Goal: Task Accomplishment & Management: Use online tool/utility

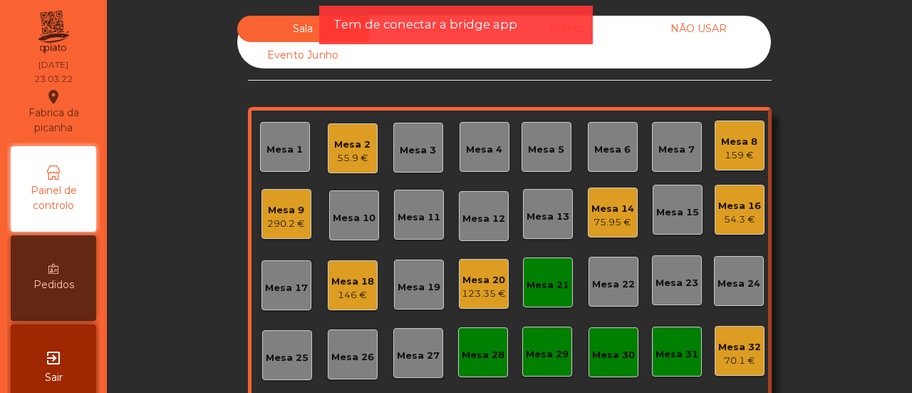
click at [544, 356] on div "Mesa 29" at bounding box center [547, 354] width 43 height 14
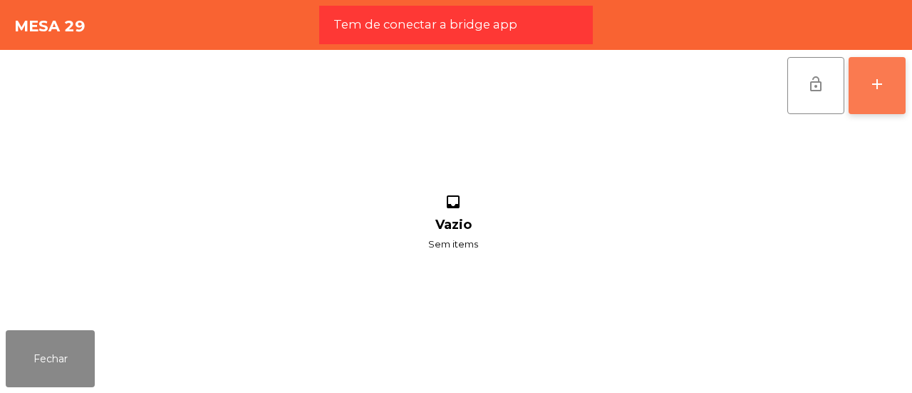
click at [872, 101] on button "add" at bounding box center [877, 85] width 57 height 57
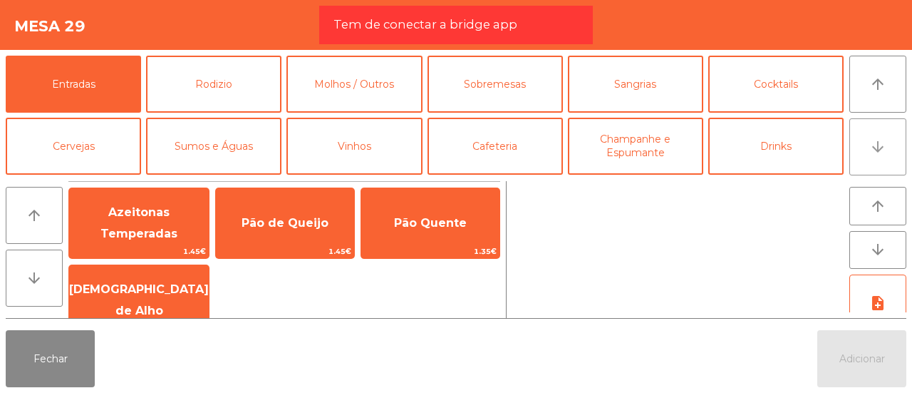
click at [894, 146] on button "arrow_downward" at bounding box center [877, 146] width 57 height 57
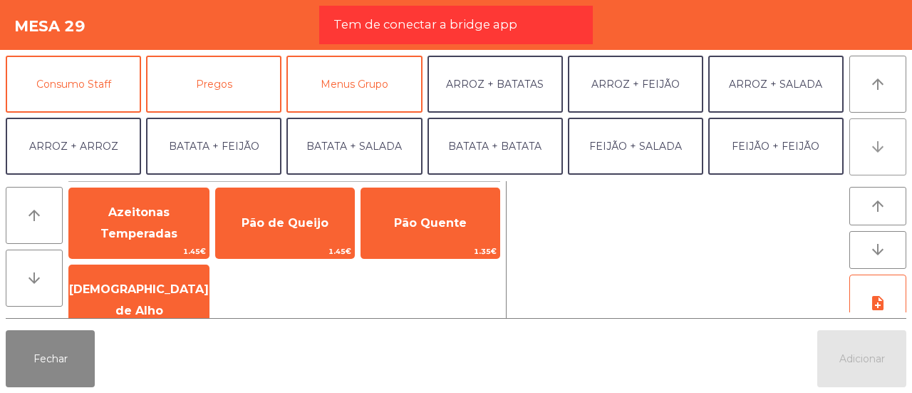
click at [894, 146] on button "arrow_downward" at bounding box center [877, 146] width 57 height 57
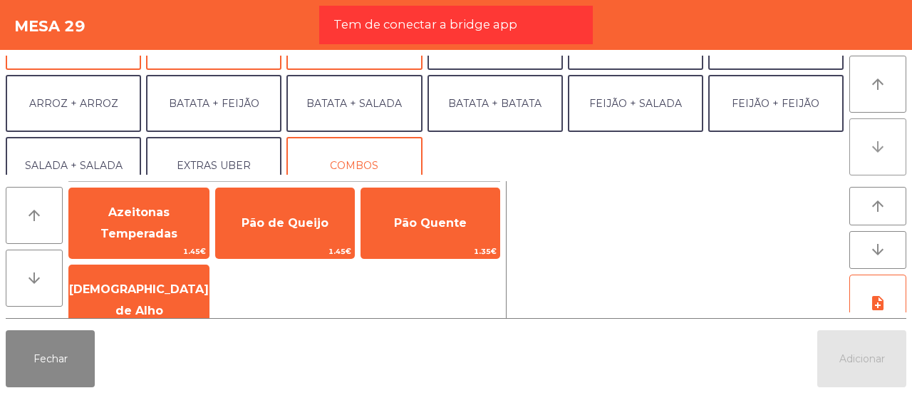
scroll to position [185, 0]
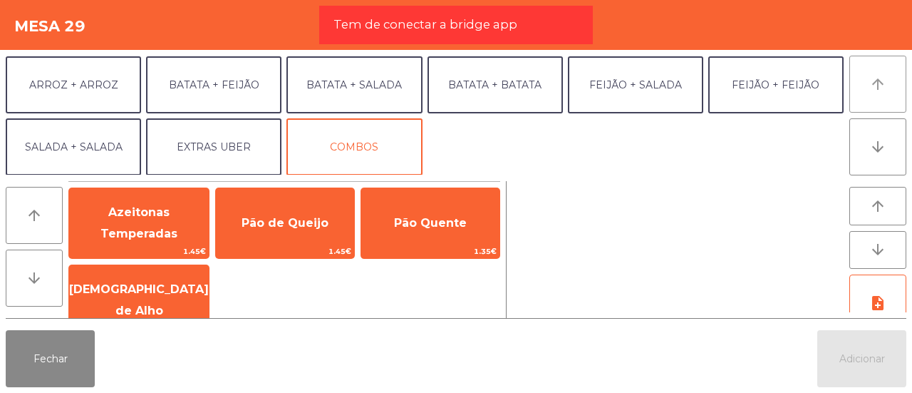
click at [892, 85] on button "arrow_upward" at bounding box center [877, 84] width 57 height 57
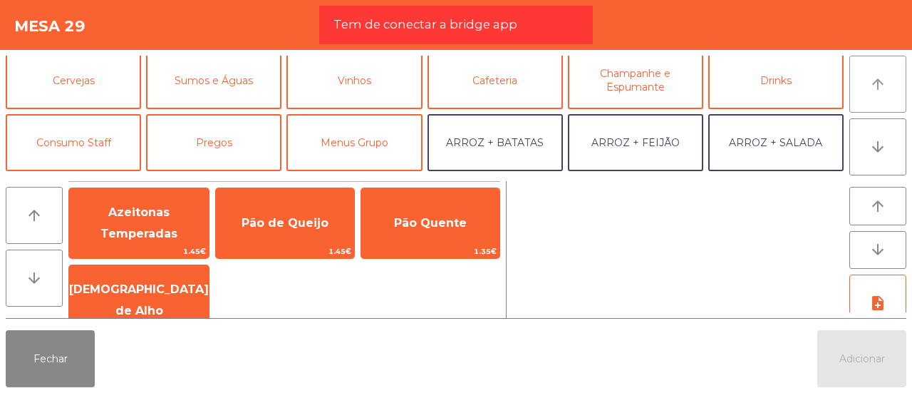
scroll to position [61, 0]
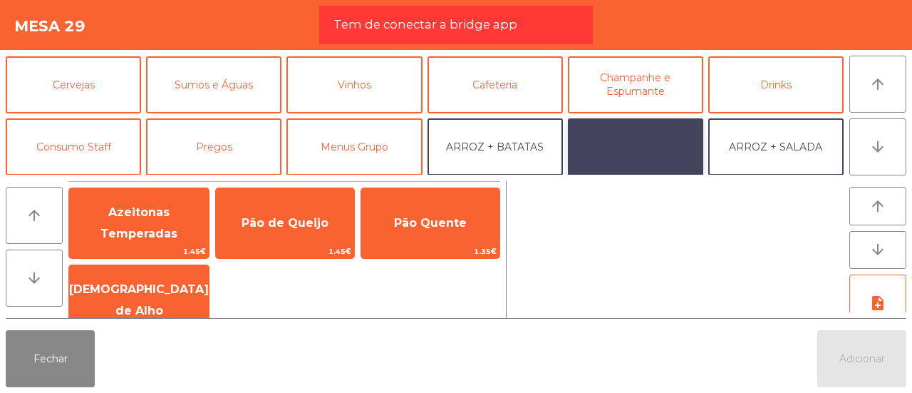
click at [611, 143] on button "ARROZ + FEIJÃO" at bounding box center [635, 146] width 135 height 57
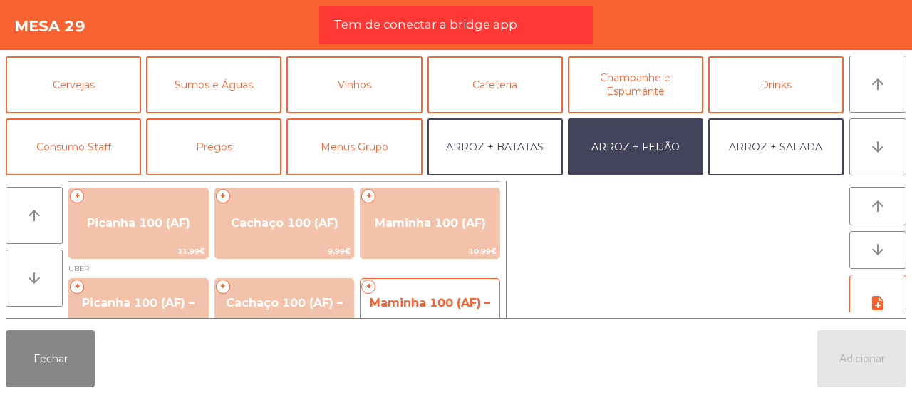
click at [381, 303] on span "Maminha 100 (AF) – UBER" at bounding box center [430, 313] width 120 height 35
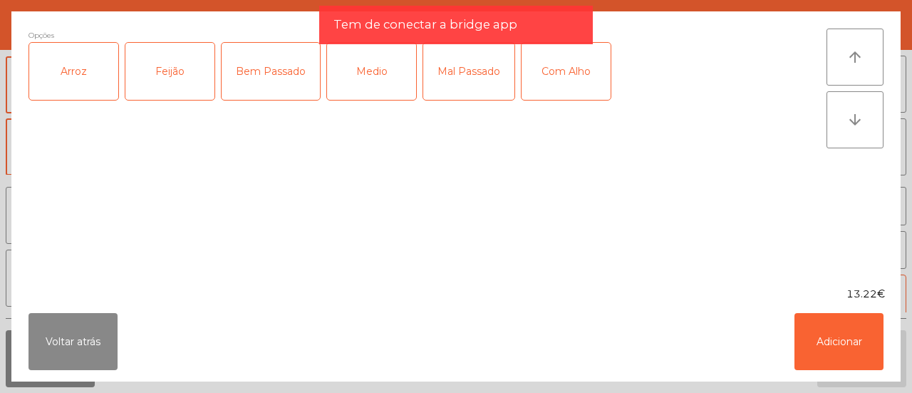
click at [69, 90] on div "Arroz" at bounding box center [73, 71] width 89 height 57
click at [143, 91] on div "Feijão" at bounding box center [169, 71] width 89 height 57
click at [396, 73] on div "Medio" at bounding box center [371, 71] width 89 height 57
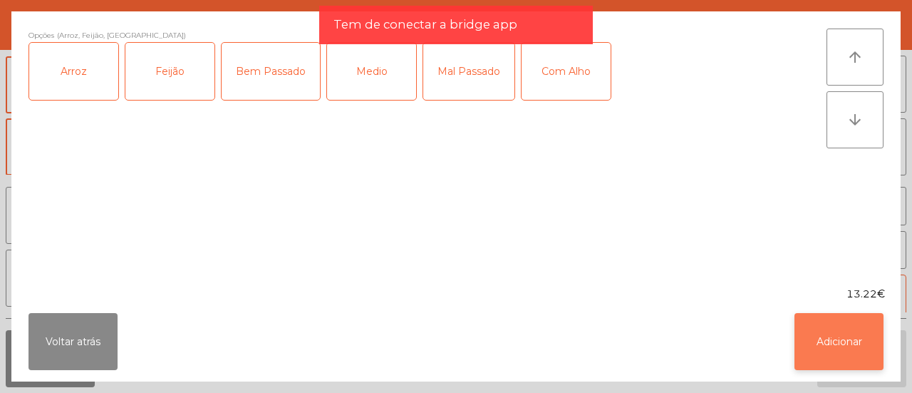
click at [876, 336] on button "Adicionar" at bounding box center [839, 341] width 89 height 57
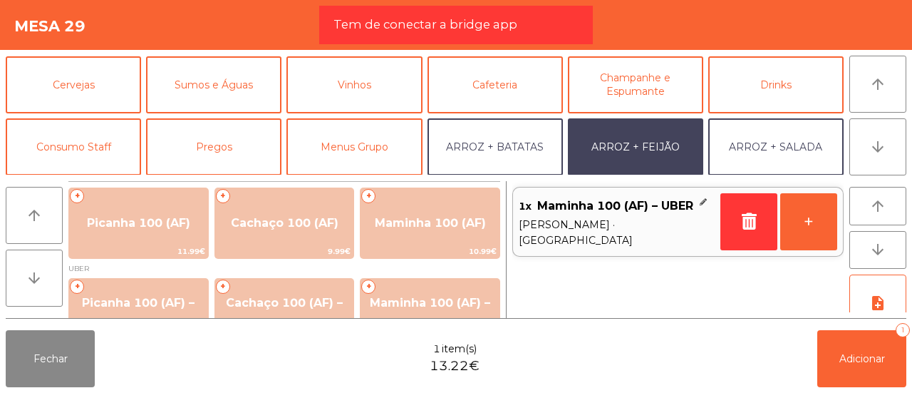
click at [847, 149] on div "Entradas Rodizio Molhos / Outros Sobremesas Sangrias Cocktails Cervejas Sumos e…" at bounding box center [456, 116] width 901 height 120
click at [854, 150] on button "arrow_downward" at bounding box center [877, 146] width 57 height 57
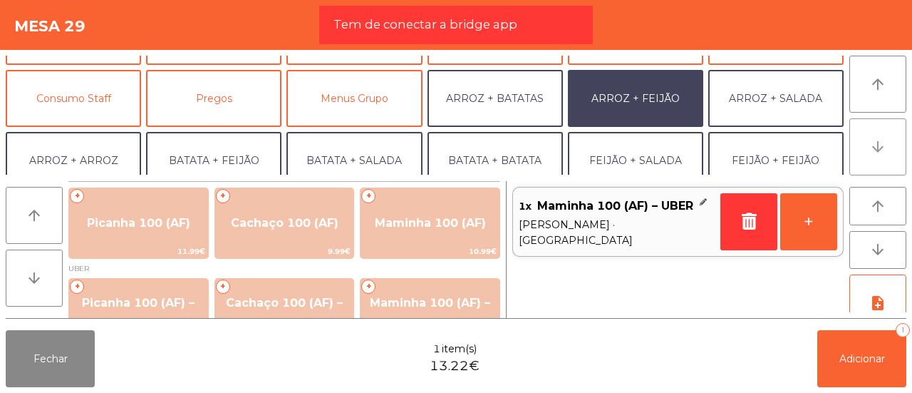
click at [854, 150] on button "arrow_downward" at bounding box center [877, 146] width 57 height 57
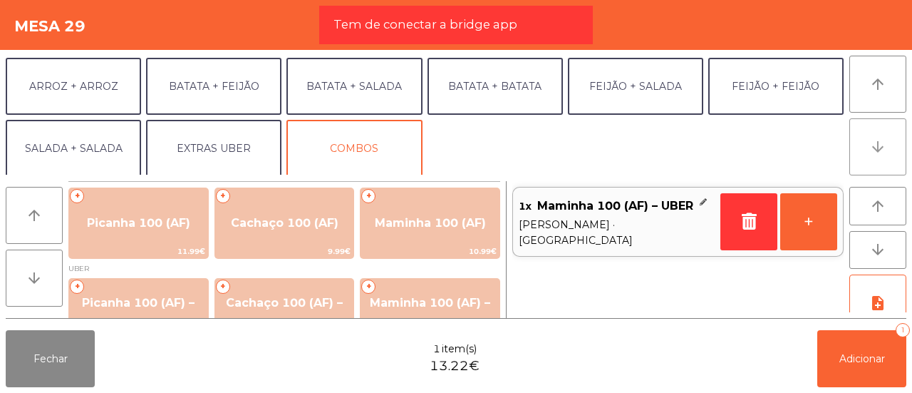
scroll to position [185, 0]
drag, startPoint x: 854, startPoint y: 150, endPoint x: 213, endPoint y: 152, distance: 640.6
click at [213, 152] on div "Entradas Rodizio Molhos / Outros Sobremesas Sangrias Cocktails Cervejas Sumos e…" at bounding box center [456, 116] width 901 height 120
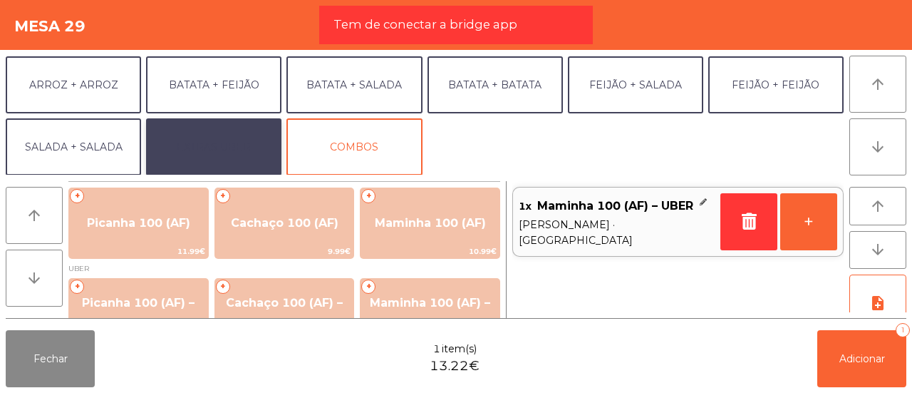
click at [213, 152] on button "EXTRAS UBER" at bounding box center [213, 146] width 135 height 57
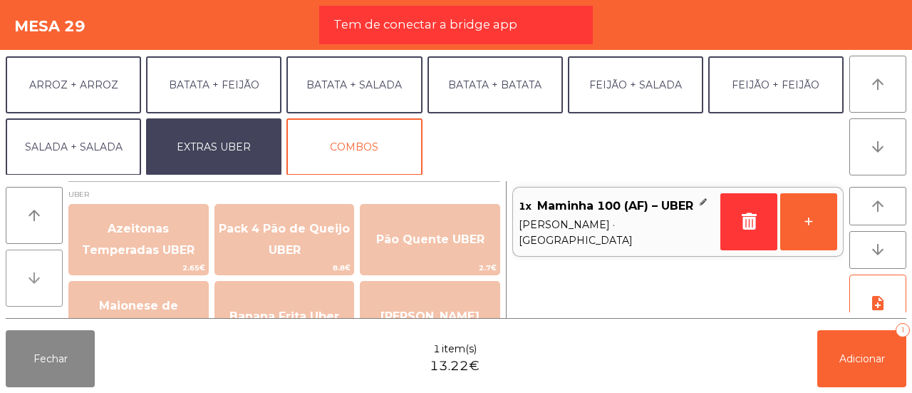
click at [53, 285] on button "arrow_downward" at bounding box center [34, 277] width 57 height 57
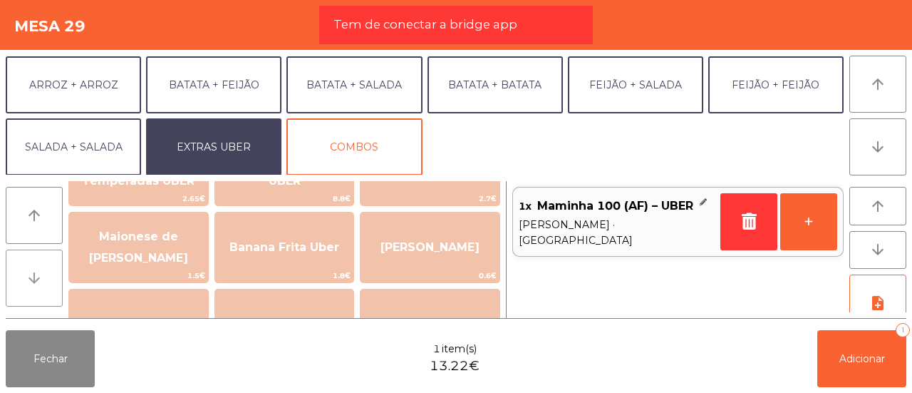
click at [53, 285] on button "arrow_downward" at bounding box center [34, 277] width 57 height 57
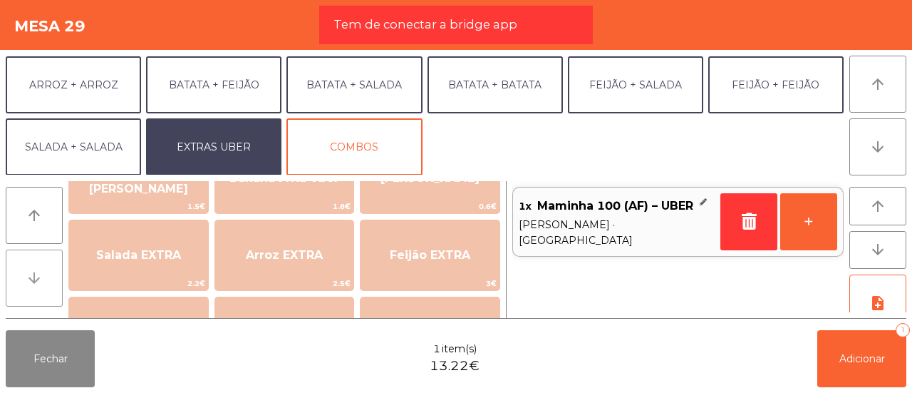
click at [53, 285] on button "arrow_downward" at bounding box center [34, 277] width 57 height 57
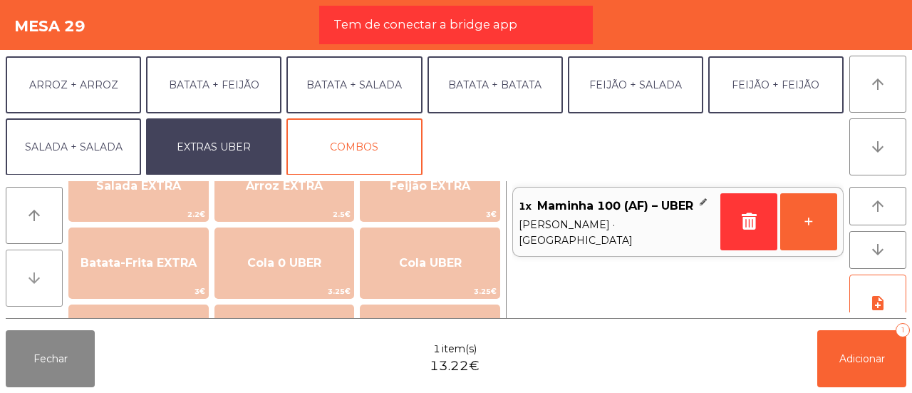
scroll to position [208, 0]
click at [53, 285] on button "arrow_downward" at bounding box center [34, 277] width 57 height 57
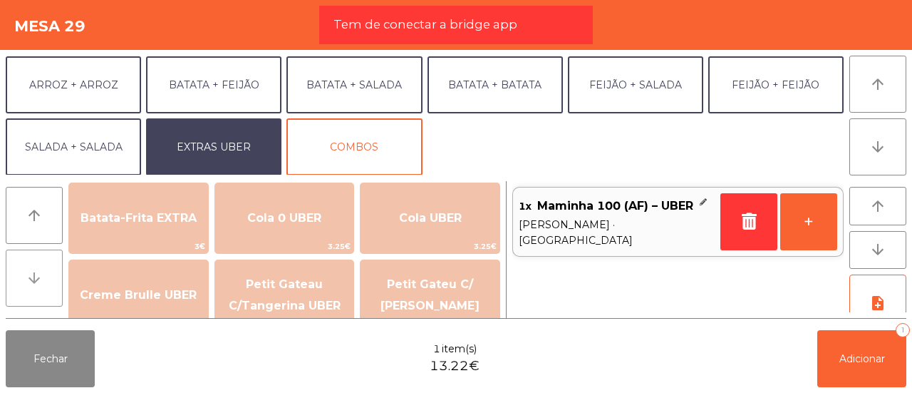
scroll to position [277, 0]
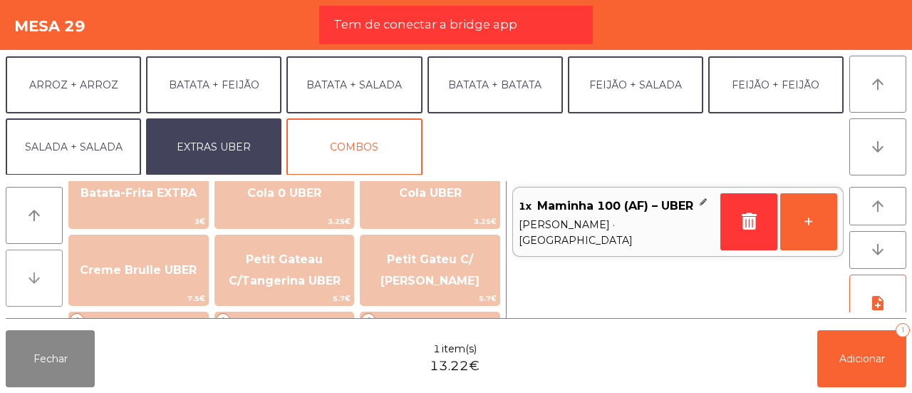
click at [31, 282] on icon "arrow_downward" at bounding box center [34, 277] width 17 height 17
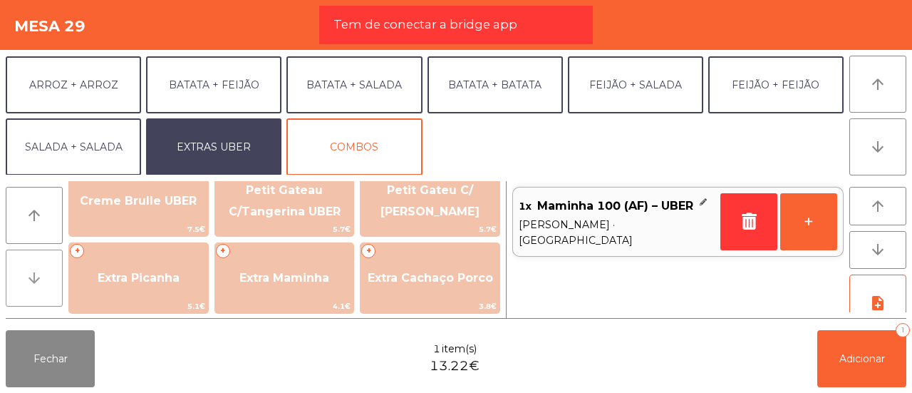
click at [31, 282] on icon "arrow_downward" at bounding box center [34, 277] width 17 height 17
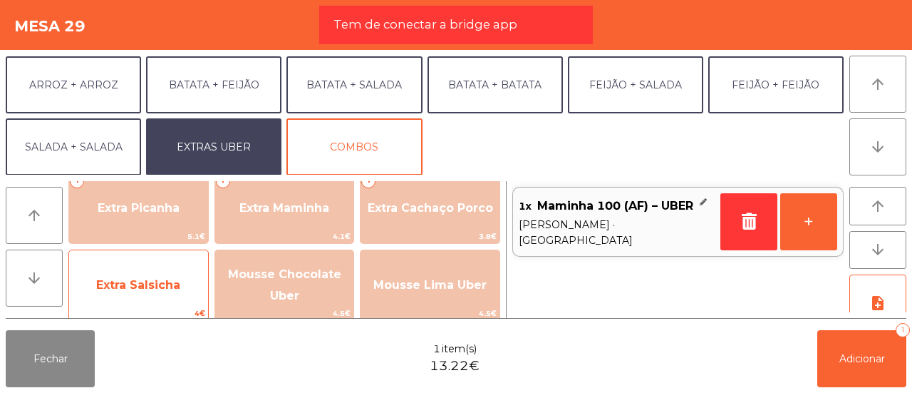
click at [168, 266] on span "Extra Salsicha" at bounding box center [138, 285] width 139 height 38
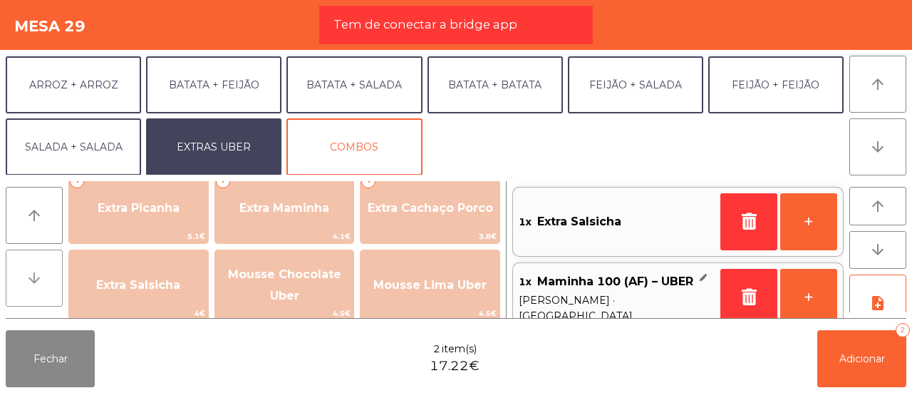
click at [40, 261] on button "arrow_downward" at bounding box center [34, 277] width 57 height 57
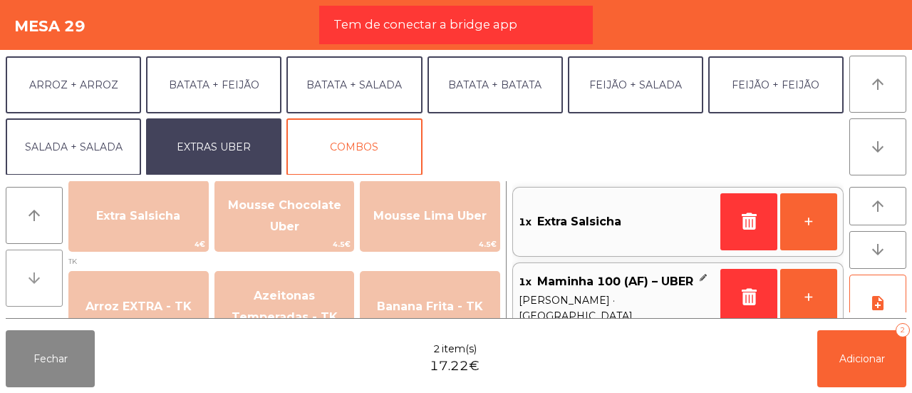
click at [40, 261] on button "arrow_downward" at bounding box center [34, 277] width 57 height 57
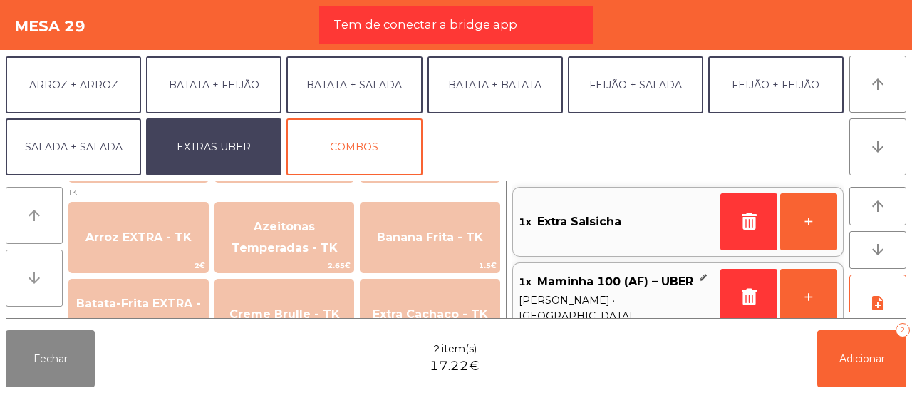
drag, startPoint x: 40, startPoint y: 261, endPoint x: 43, endPoint y: 200, distance: 61.4
click at [43, 200] on div "arrow_upward arrow_downward" at bounding box center [37, 249] width 63 height 137
click at [43, 200] on button "arrow_upward" at bounding box center [34, 215] width 57 height 57
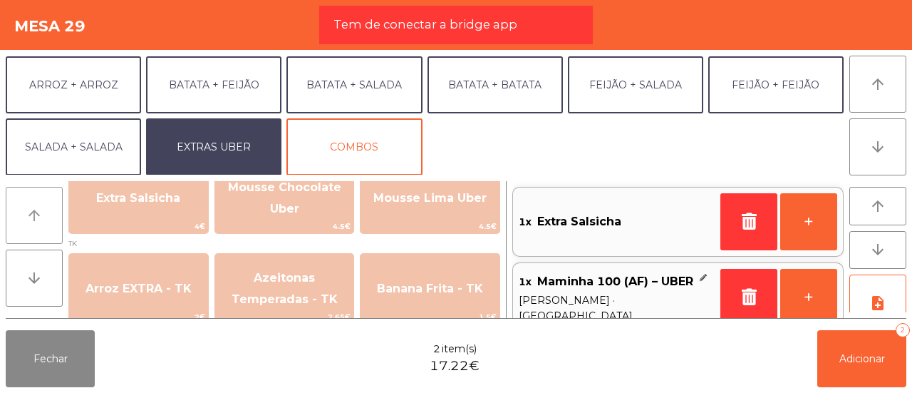
click at [43, 200] on button "arrow_upward" at bounding box center [34, 215] width 57 height 57
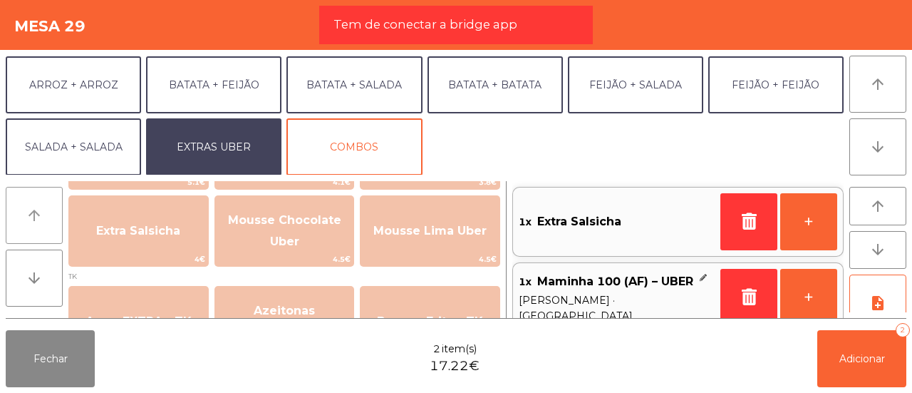
click at [43, 200] on button "arrow_upward" at bounding box center [34, 215] width 57 height 57
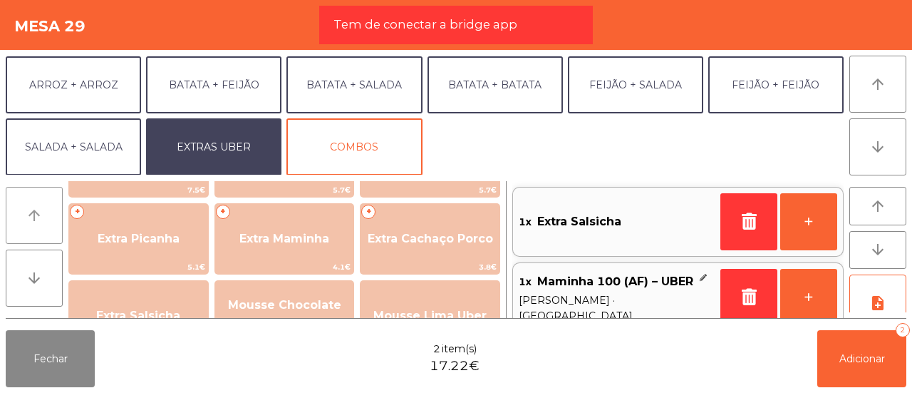
click at [43, 200] on button "arrow_upward" at bounding box center [34, 215] width 57 height 57
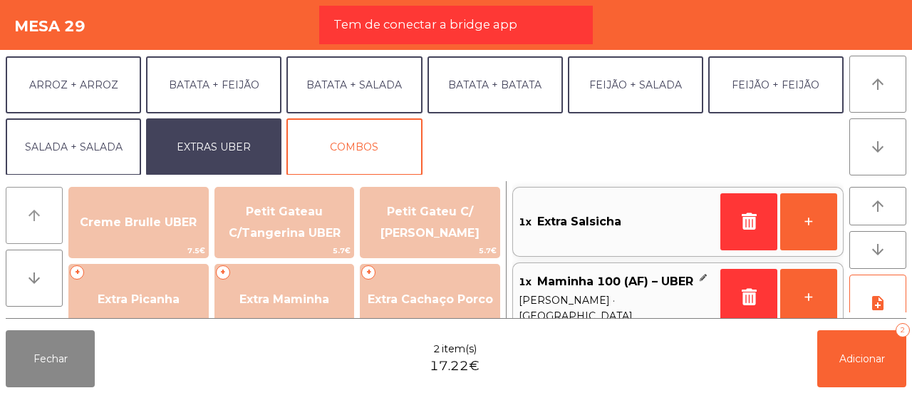
click at [43, 200] on button "arrow_upward" at bounding box center [34, 215] width 57 height 57
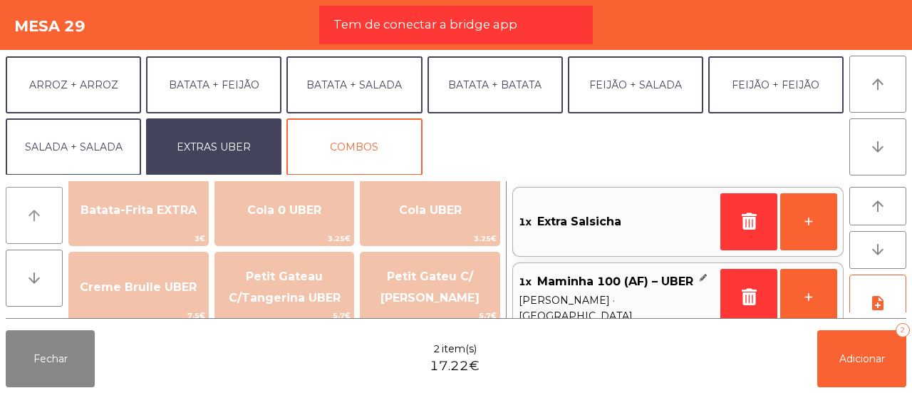
click at [43, 200] on button "arrow_upward" at bounding box center [34, 215] width 57 height 57
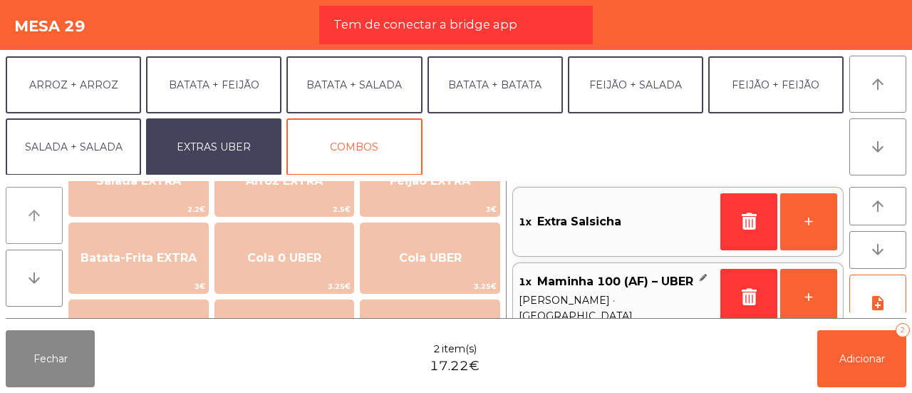
click at [43, 200] on button "arrow_upward" at bounding box center [34, 215] width 57 height 57
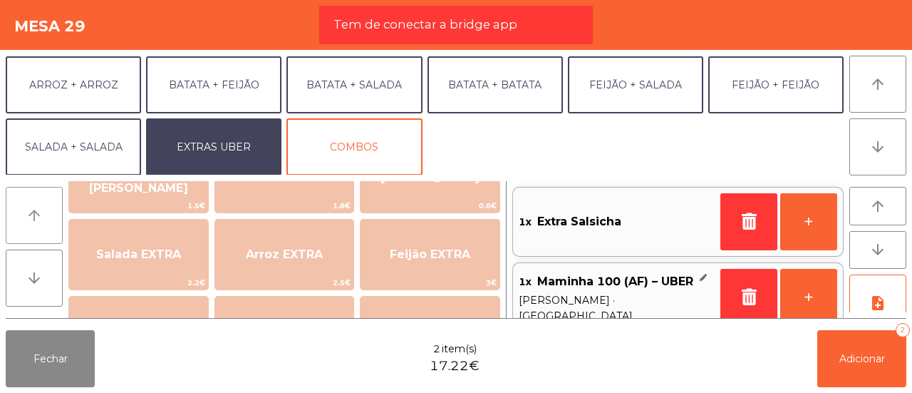
click at [43, 200] on button "arrow_upward" at bounding box center [34, 215] width 57 height 57
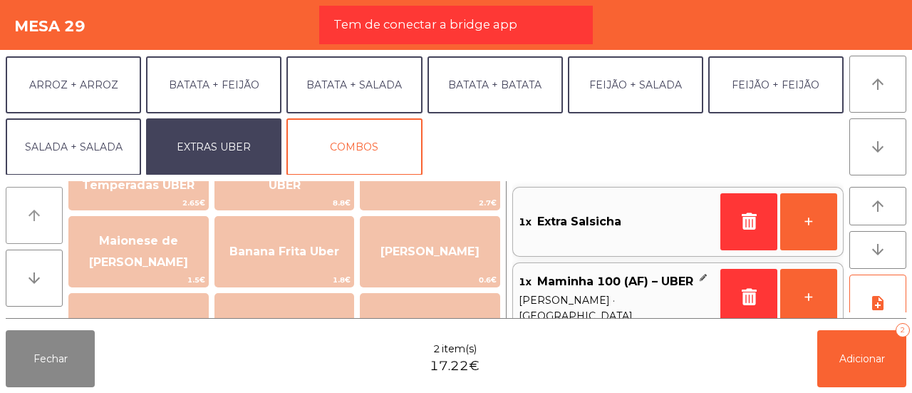
click at [43, 200] on button "arrow_upward" at bounding box center [34, 215] width 57 height 57
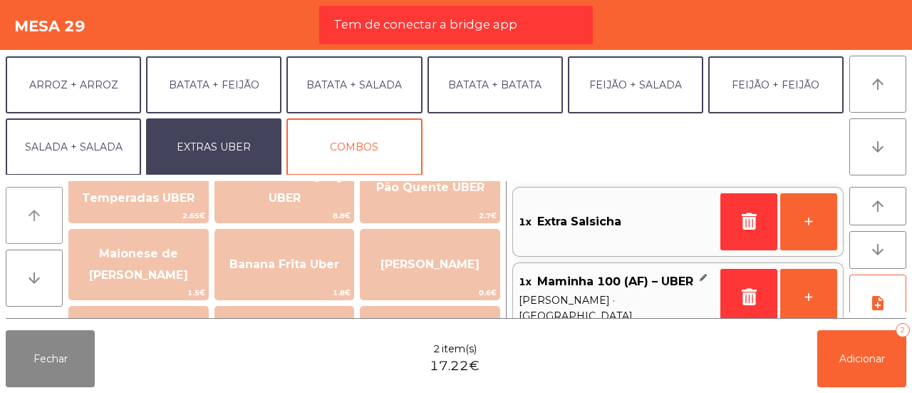
scroll to position [0, 0]
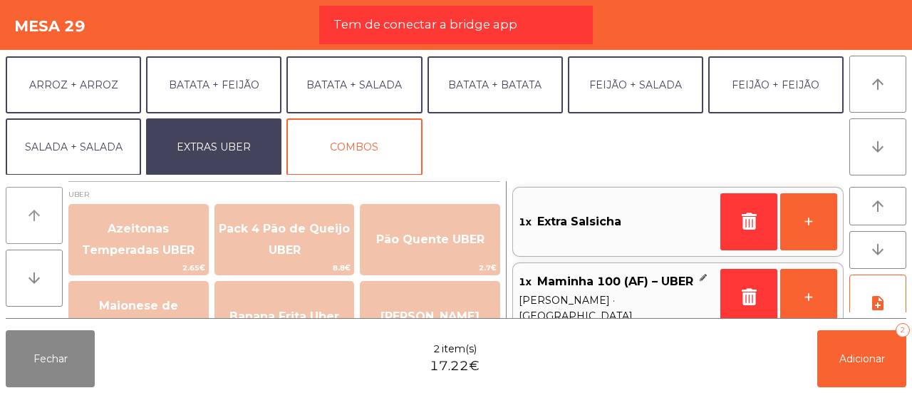
click at [43, 200] on button "arrow_upward" at bounding box center [34, 215] width 57 height 57
click at [21, 287] on button "arrow_downward" at bounding box center [34, 277] width 57 height 57
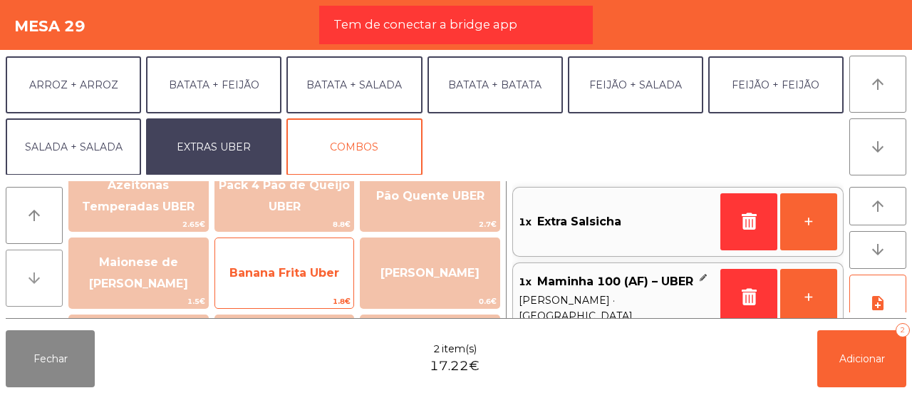
scroll to position [69, 0]
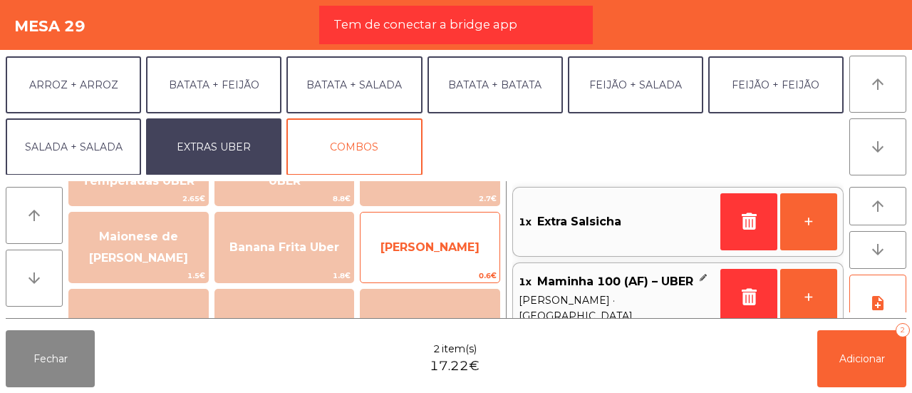
click at [420, 241] on span "[PERSON_NAME]" at bounding box center [430, 247] width 99 height 14
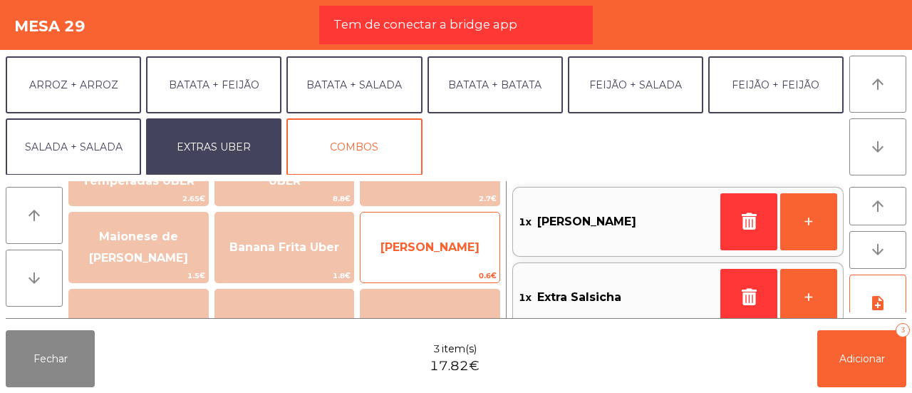
scroll to position [6, 0]
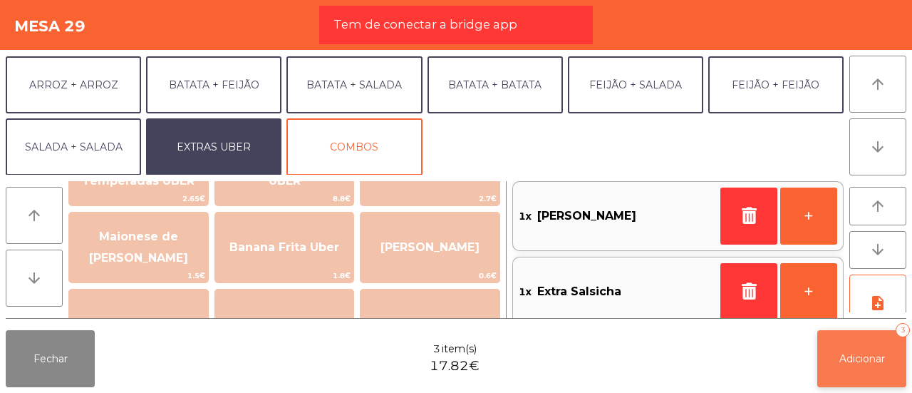
click at [852, 349] on button "Adicionar 3" at bounding box center [861, 358] width 89 height 57
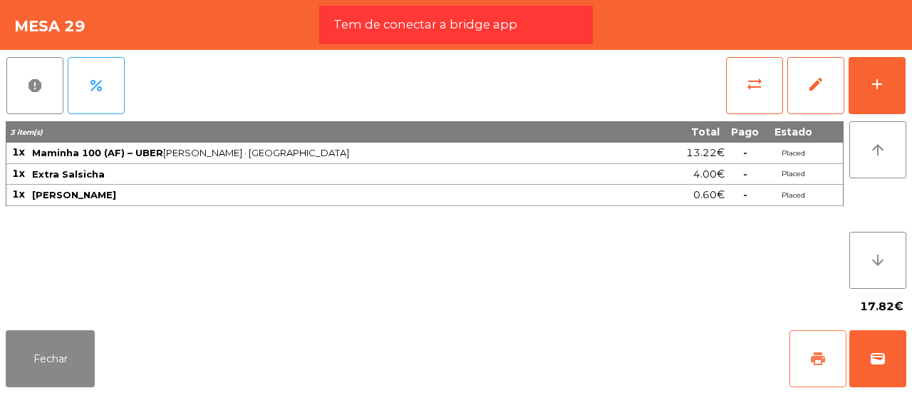
click at [810, 373] on button "print" at bounding box center [818, 358] width 57 height 57
click at [864, 380] on button "wallet" at bounding box center [877, 358] width 57 height 57
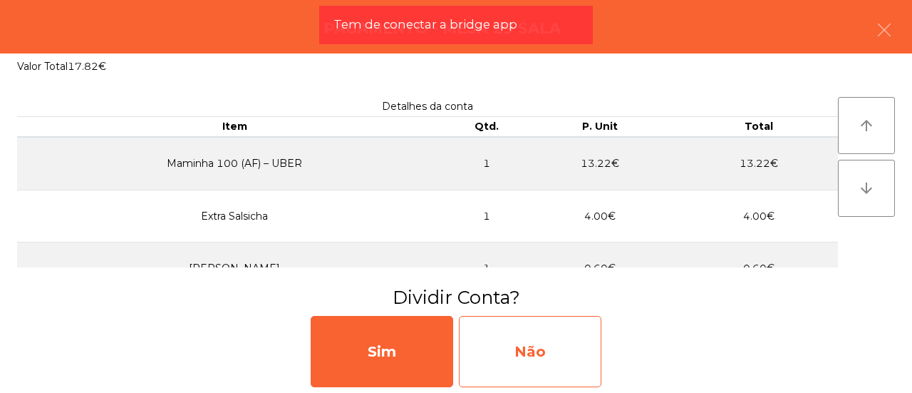
click at [523, 338] on div "Não" at bounding box center [530, 351] width 143 height 71
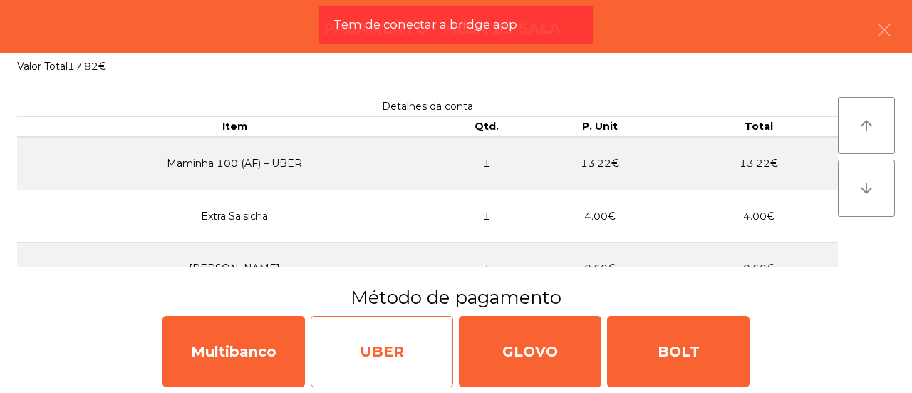
click at [351, 352] on div "UBER" at bounding box center [382, 351] width 143 height 71
select select "**"
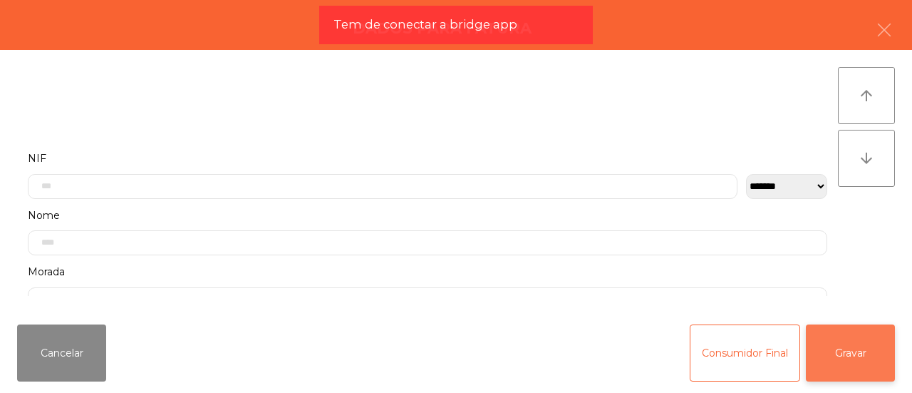
click at [841, 353] on button "Gravar" at bounding box center [850, 352] width 89 height 57
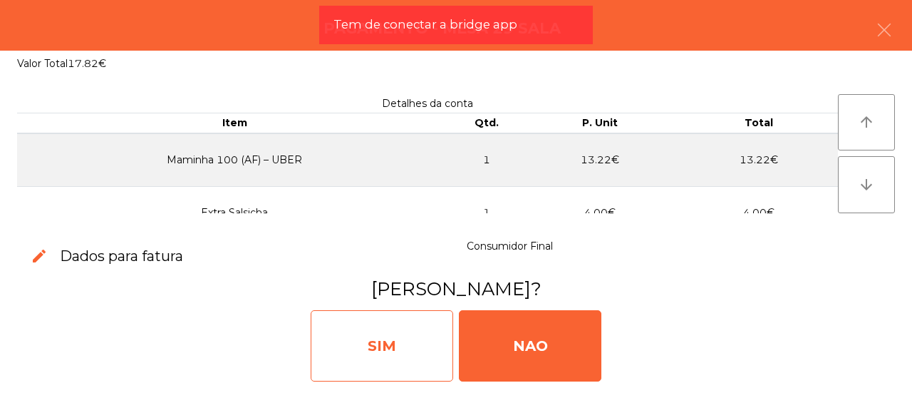
click at [447, 315] on div "SIM" at bounding box center [382, 345] width 143 height 71
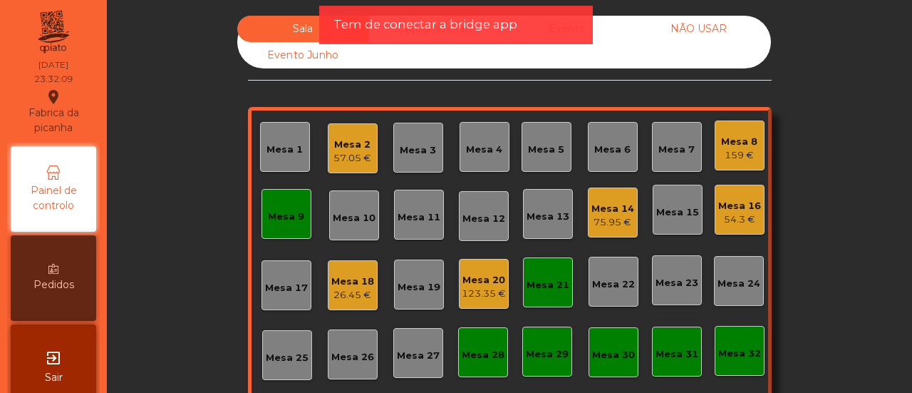
click at [796, 133] on div "Sala Consumo Staff Evento NÃO USAR Evento Junho Mesa 1 Mesa 2 57.05 € [GEOGRAPH…" at bounding box center [509, 254] width 767 height 477
click at [202, 64] on div "Sala Consumo Staff Evento NÃO USAR Evento Junho Mesa 1 Mesa 2 57.05 € [GEOGRAPH…" at bounding box center [509, 254] width 767 height 477
click at [772, 217] on div "Sala Consumo Staff Evento NÃO USAR Evento Junho Mesa 1 Mesa 2 57.05 € [GEOGRAPH…" at bounding box center [509, 254] width 767 height 477
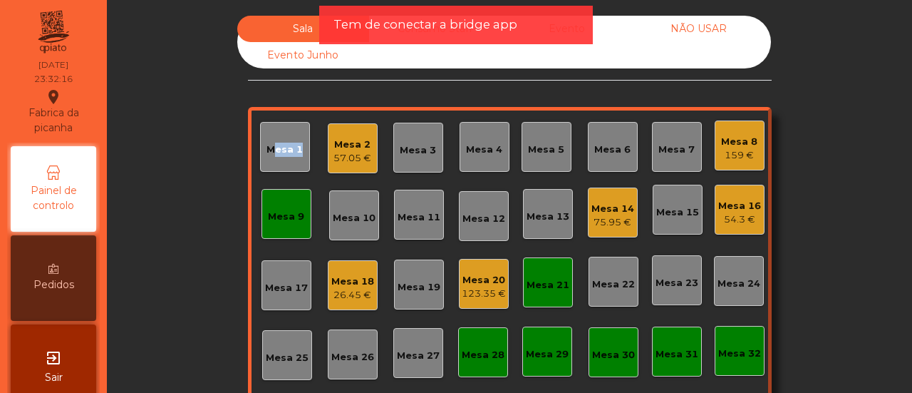
click at [772, 217] on div "Sala Consumo Staff Evento NÃO USAR Evento Junho Mesa 1 Mesa 2 57.05 € [GEOGRAPH…" at bounding box center [509, 254] width 767 height 477
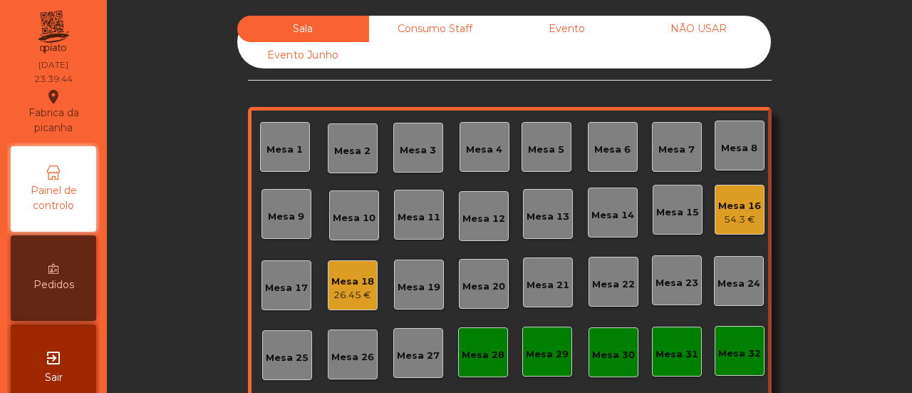
click at [197, 190] on div "Sala Consumo Staff Evento NÃO USAR Evento Junho Mesa 1 Mesa 2 Mesa 3 [GEOGRAPHI…" at bounding box center [509, 254] width 767 height 477
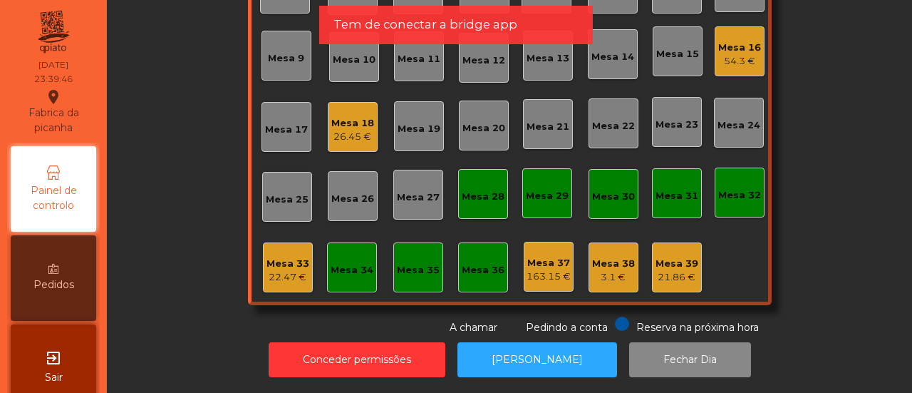
scroll to position [168, 0]
click at [558, 256] on div "Mesa 37" at bounding box center [549, 263] width 44 height 14
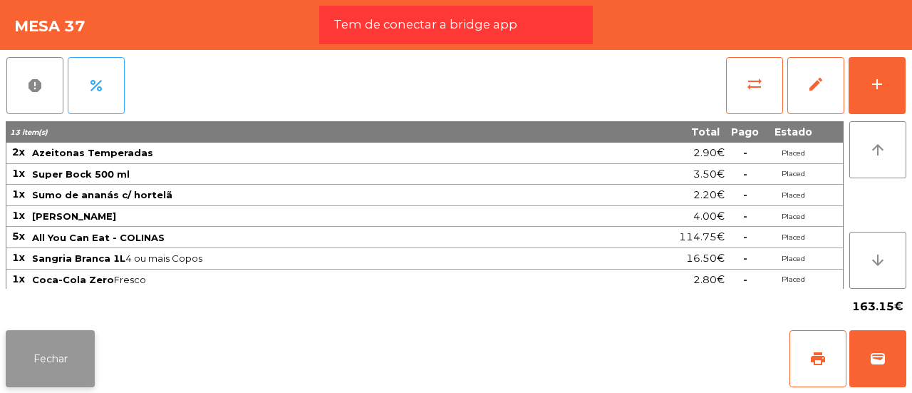
click at [74, 332] on button "Fechar" at bounding box center [50, 358] width 89 height 57
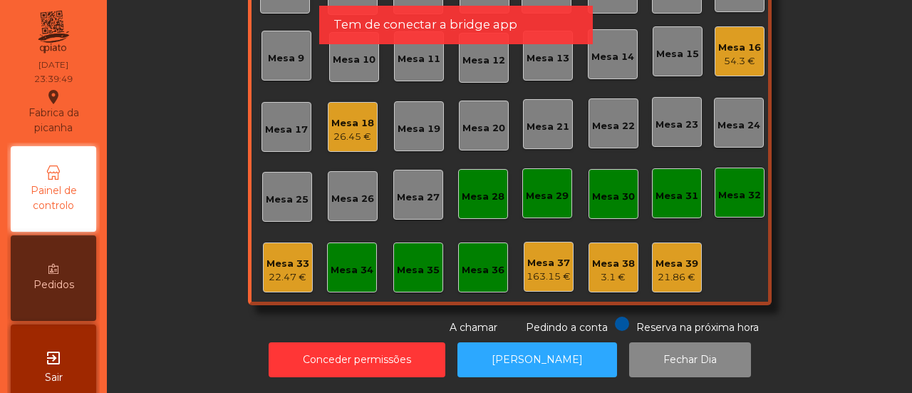
click at [592, 270] on div "3.1 €" at bounding box center [613, 277] width 43 height 14
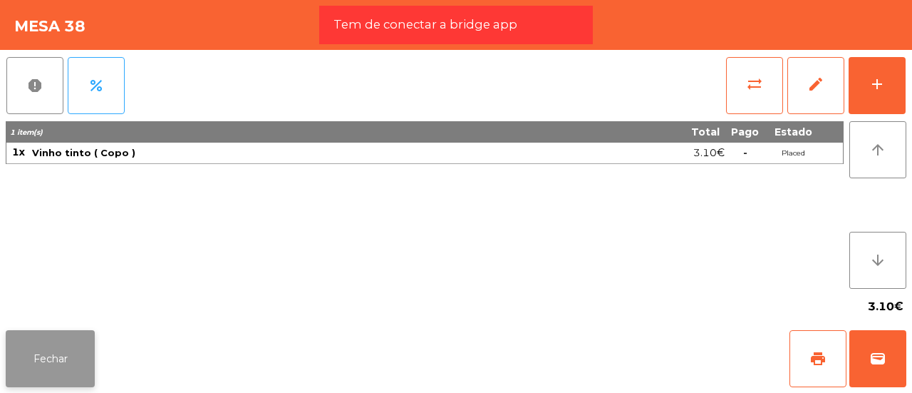
click at [34, 375] on button "Fechar" at bounding box center [50, 358] width 89 height 57
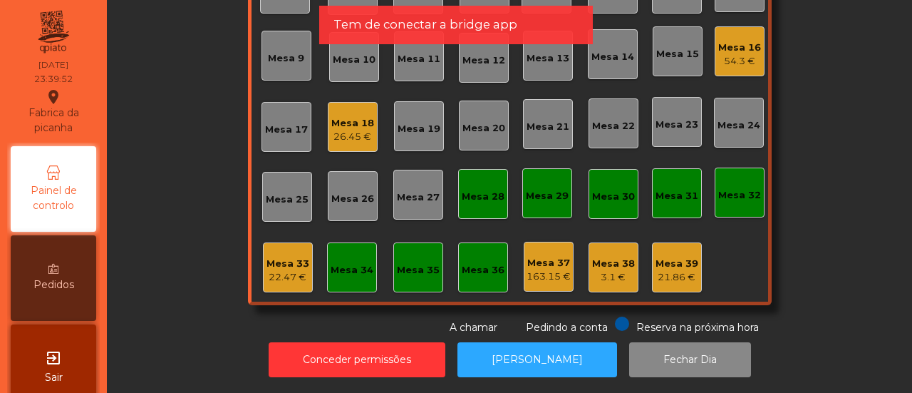
click at [688, 257] on div "Mesa 39" at bounding box center [677, 264] width 43 height 14
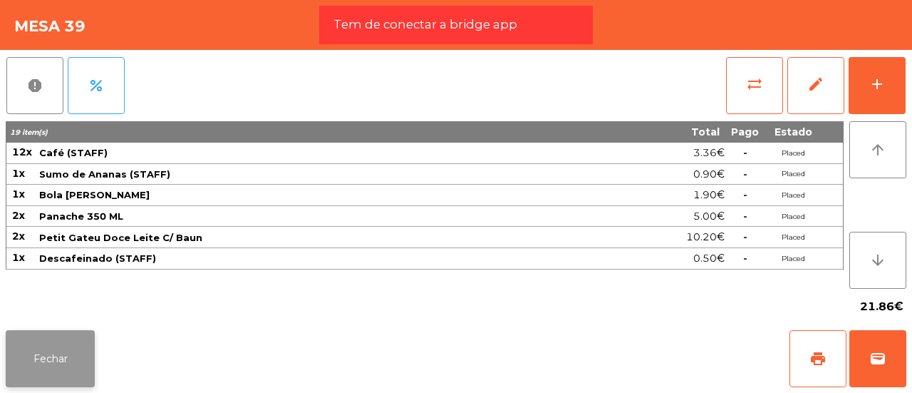
click at [36, 338] on button "Fechar" at bounding box center [50, 358] width 89 height 57
